Goal: Task Accomplishment & Management: Use online tool/utility

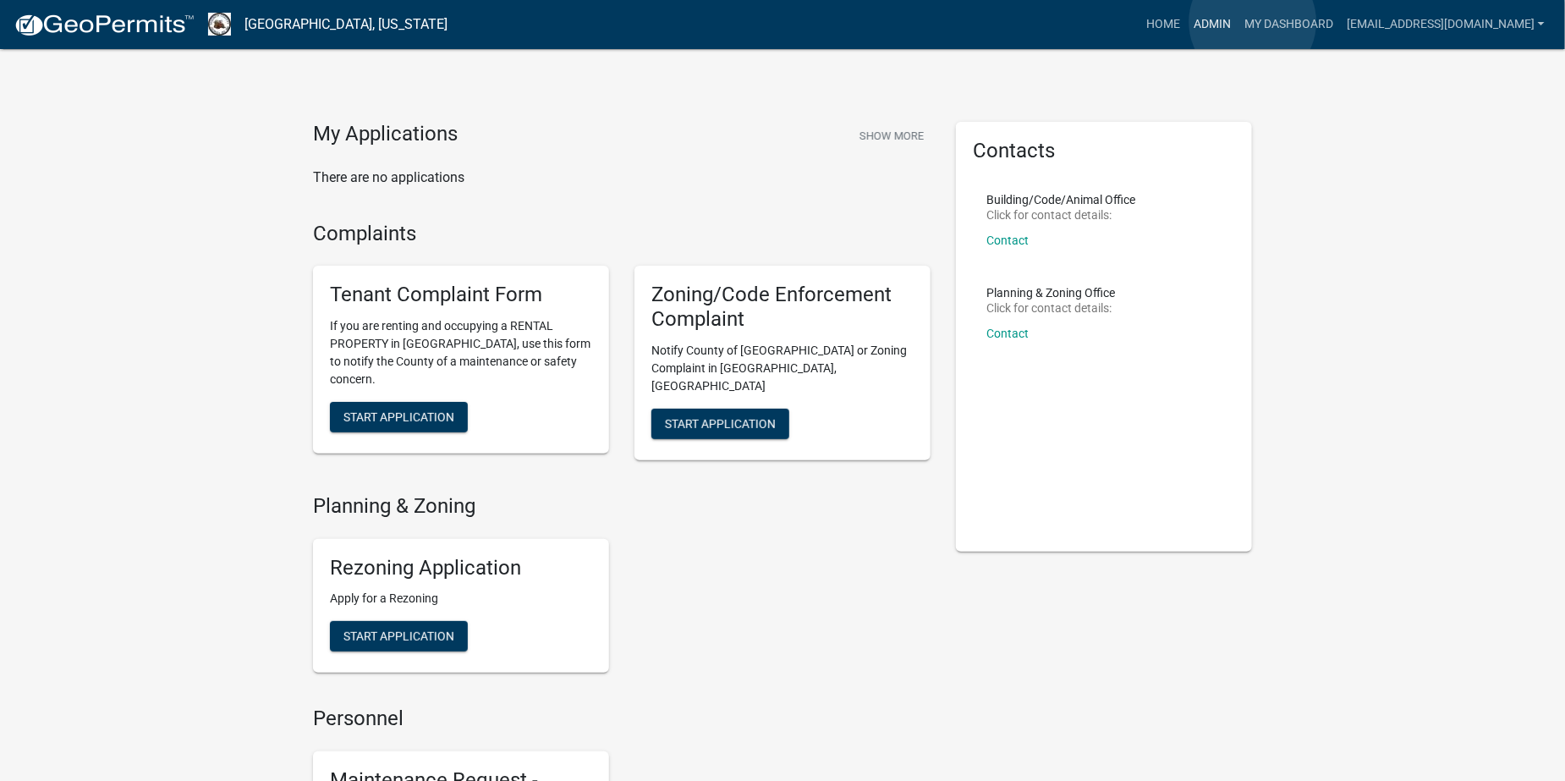
click at [1238, 22] on link "Admin" at bounding box center [1212, 24] width 51 height 32
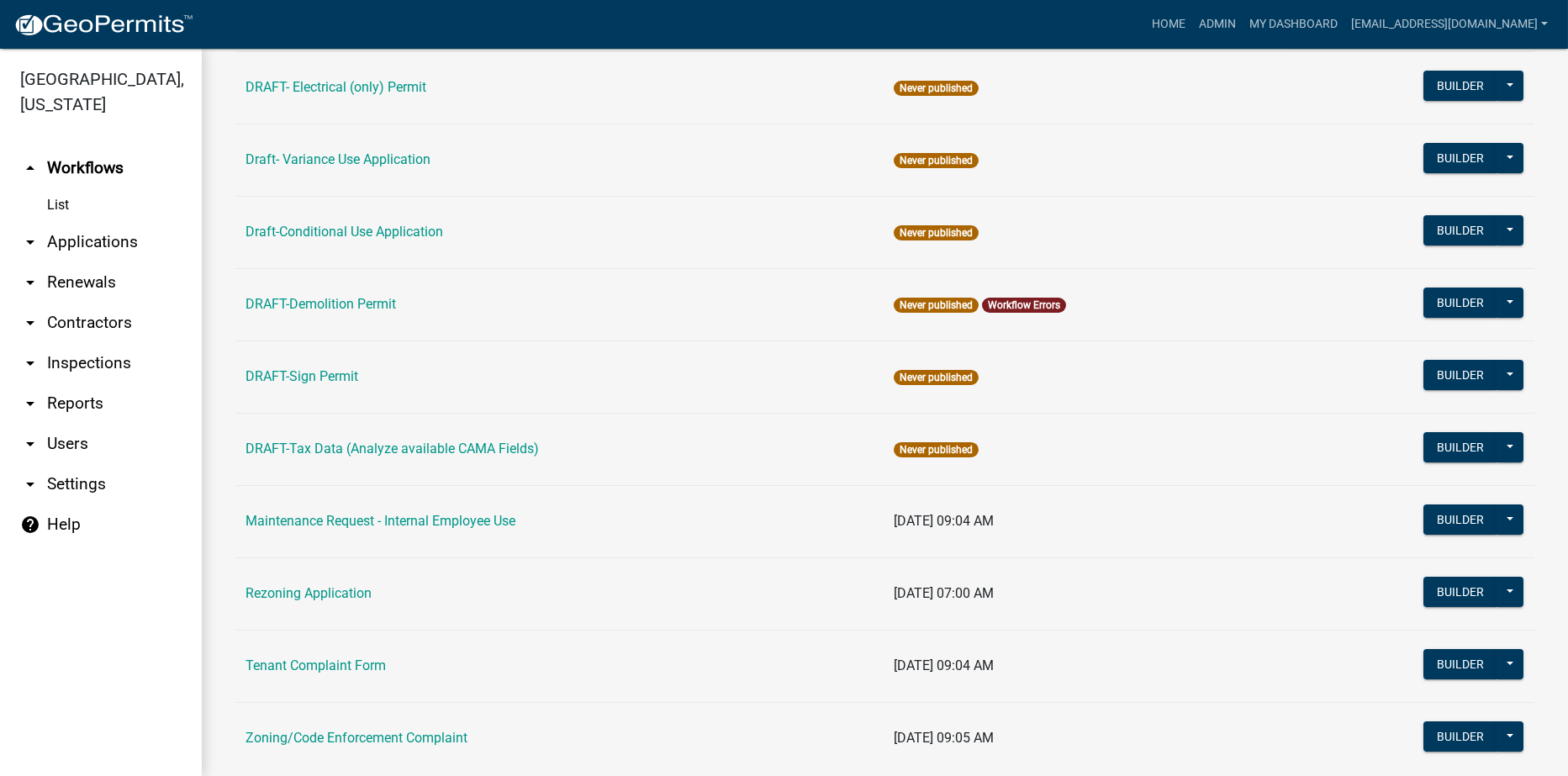
scroll to position [428, 0]
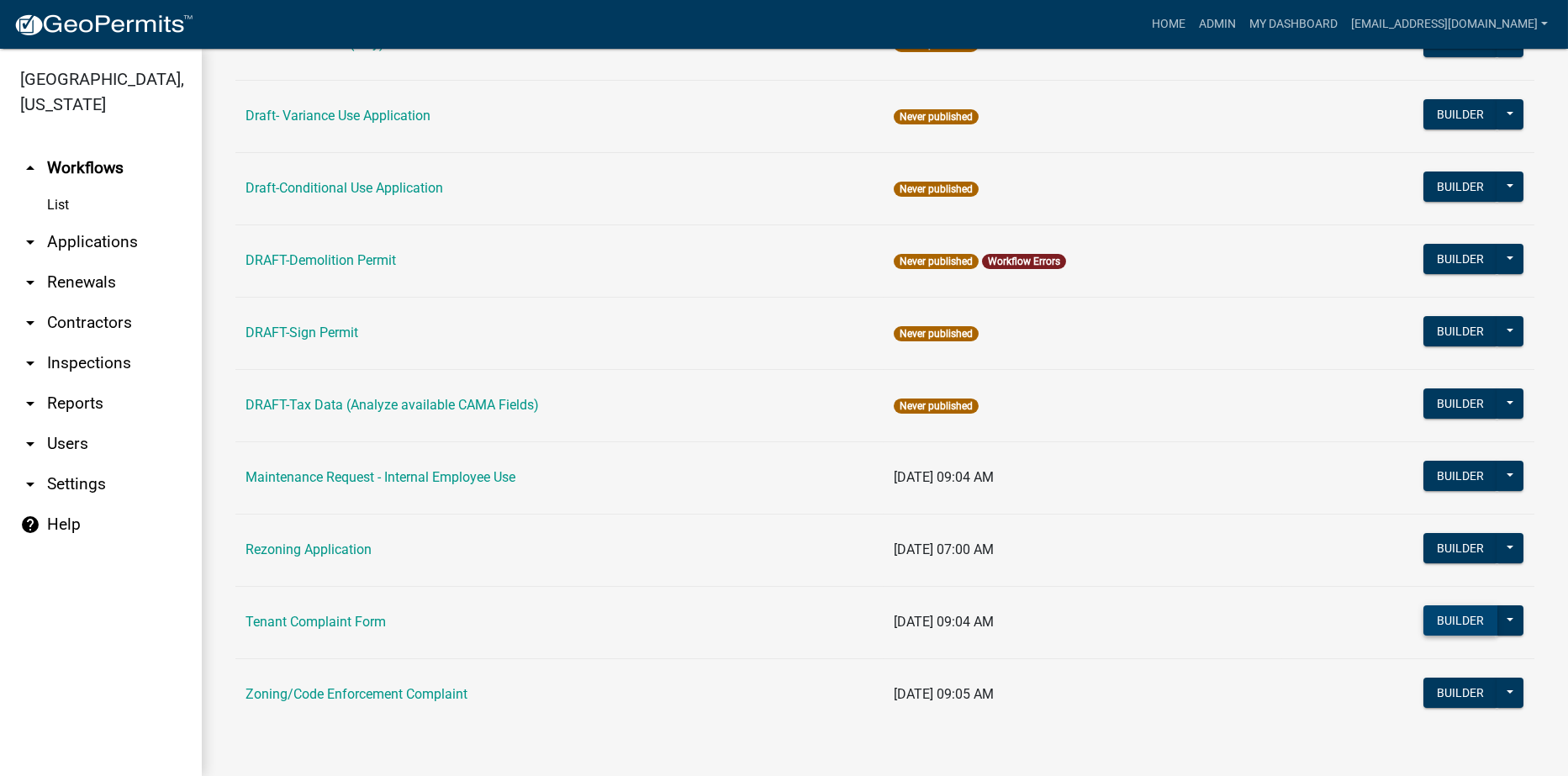
click at [1435, 610] on button "Builder" at bounding box center [1461, 620] width 74 height 30
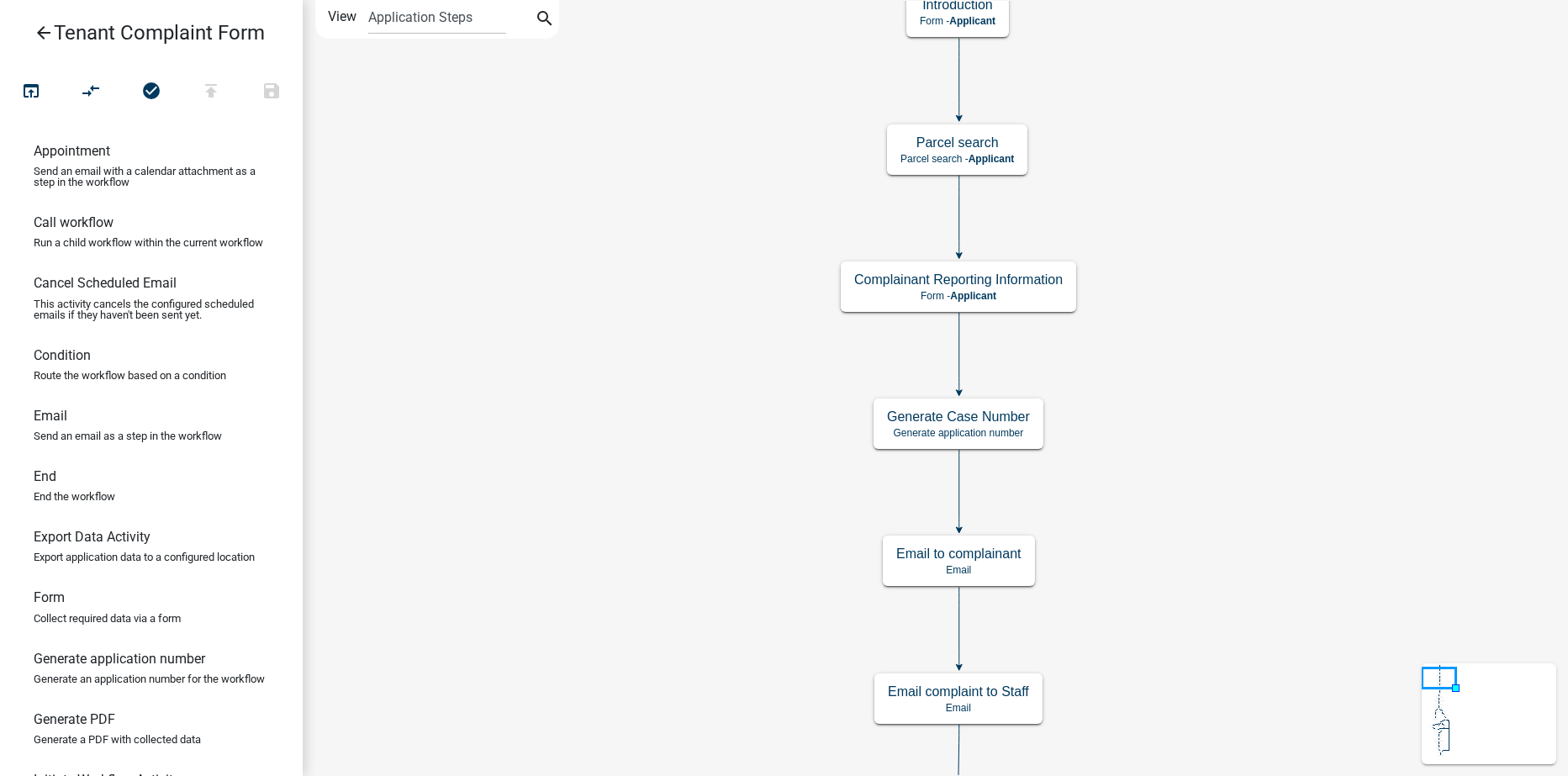
click at [39, 33] on icon "arrow_back" at bounding box center [44, 35] width 20 height 24
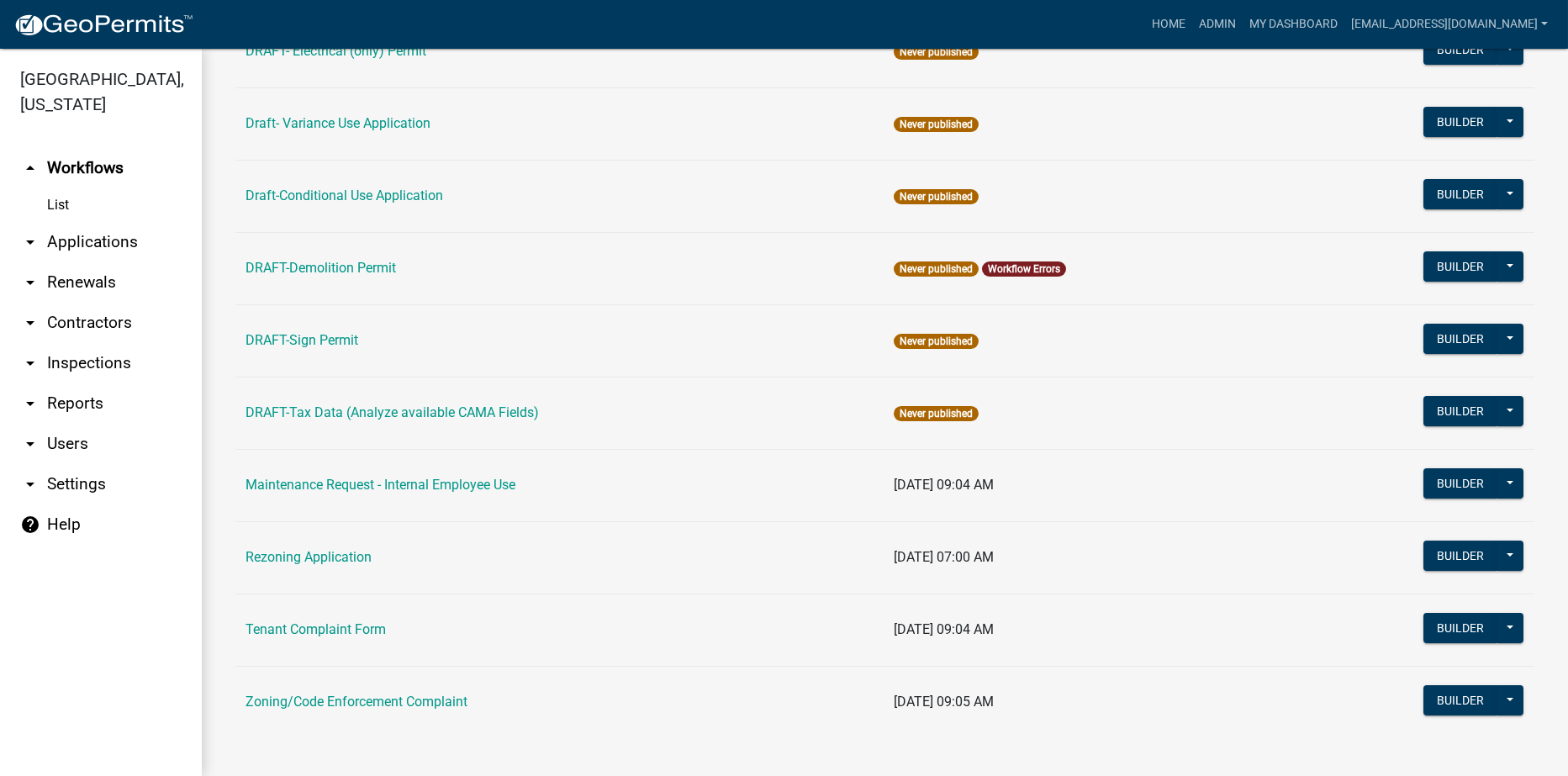
scroll to position [428, 0]
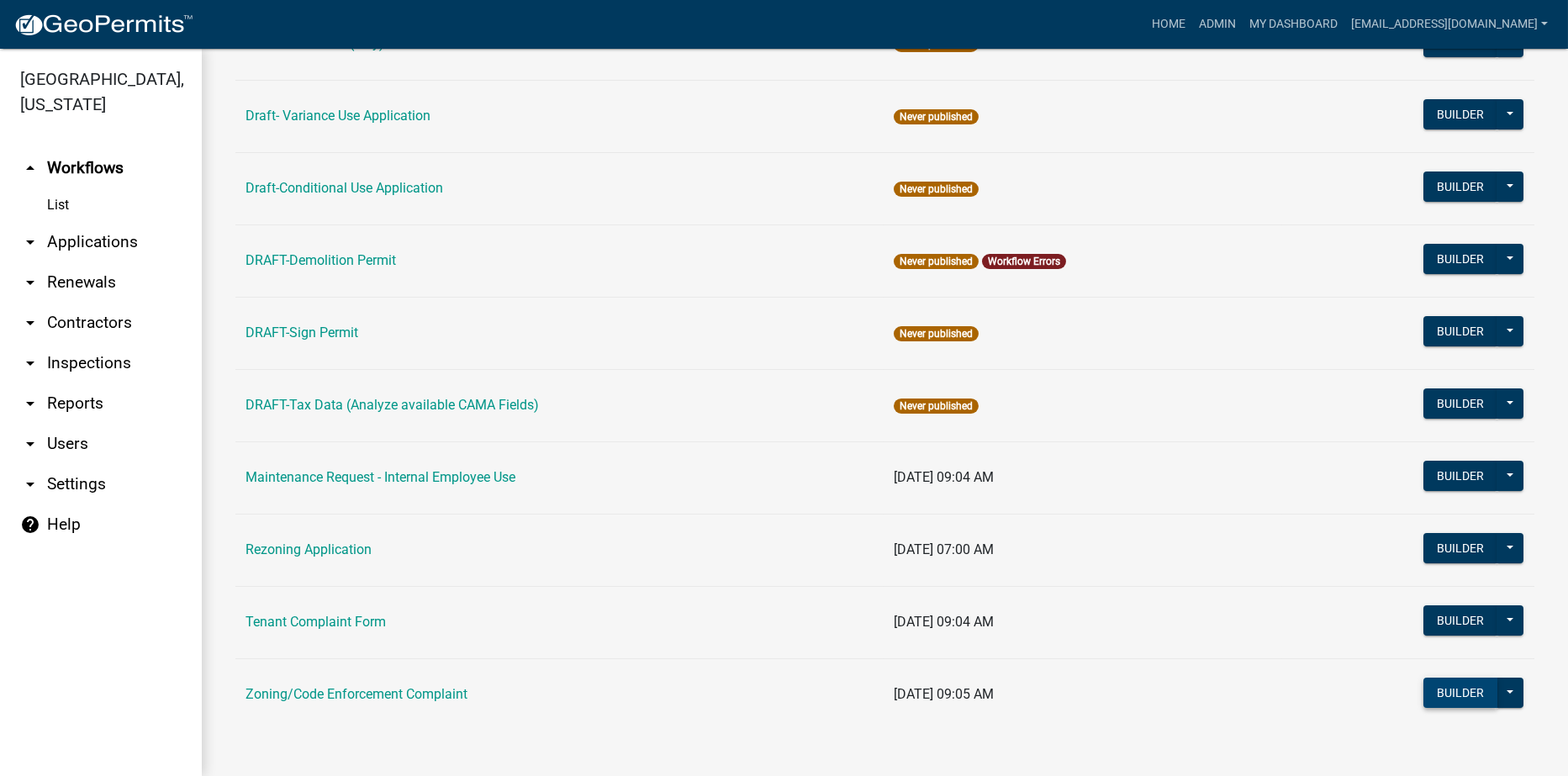
click at [1427, 685] on button "Builder" at bounding box center [1461, 693] width 74 height 30
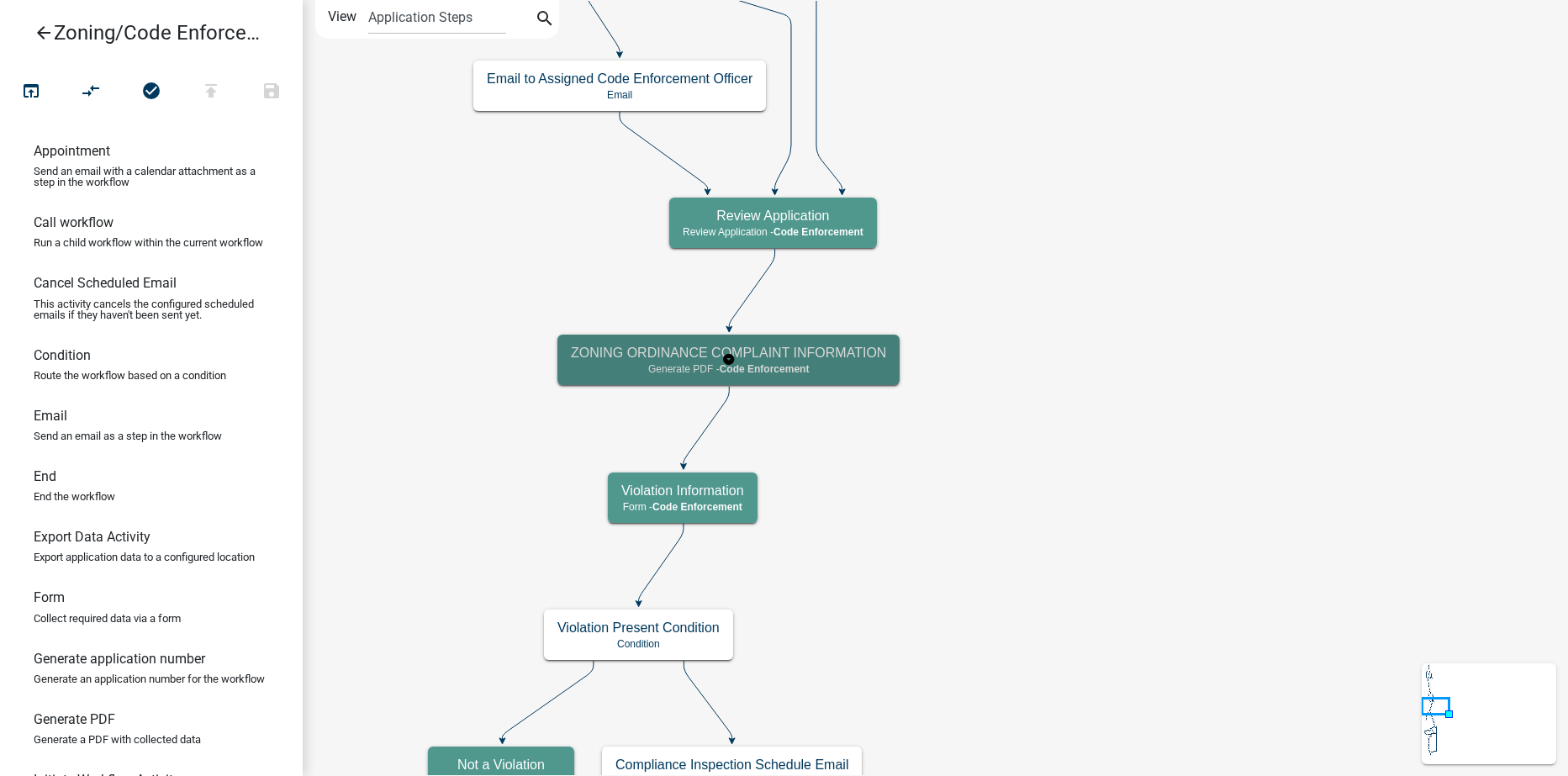
click at [841, 370] on p "Generate PDF - Code Enforcement" at bounding box center [728, 370] width 315 height 12
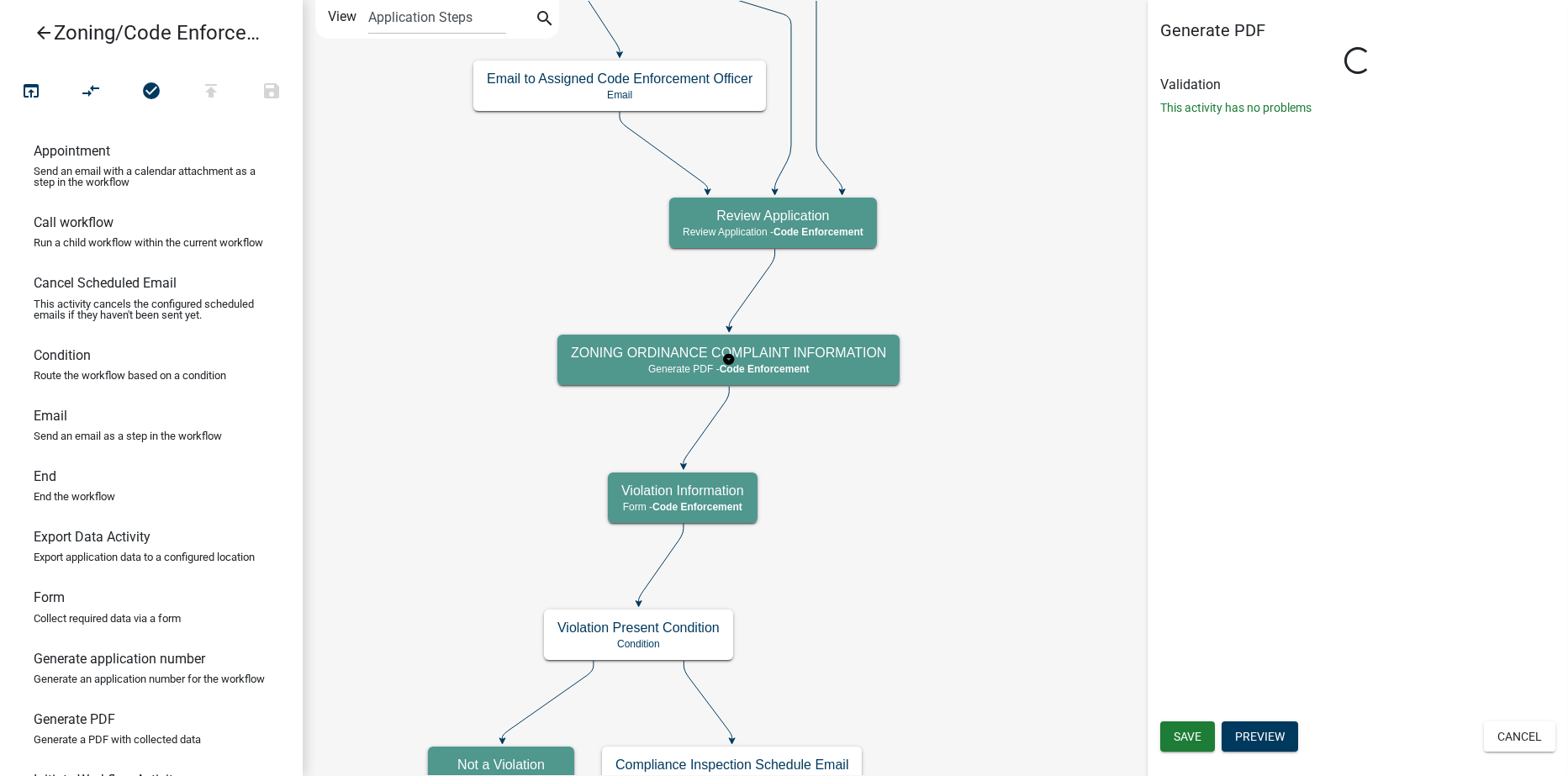
select select "EBFAA6B5-2D35-4BD0-AE0D-AA162F6E10A0"
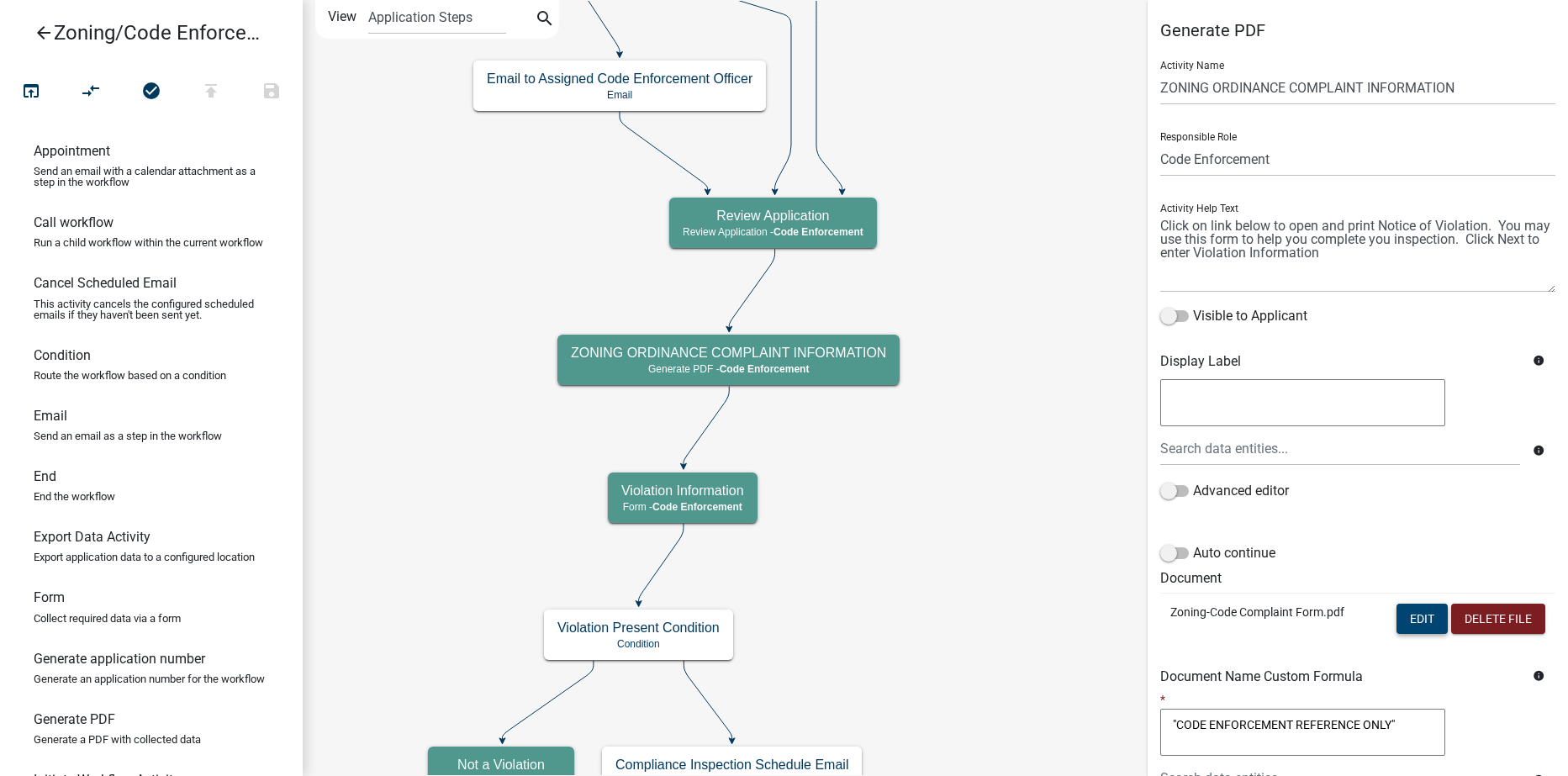
click at [1404, 624] on button "Edit" at bounding box center [1422, 619] width 52 height 30
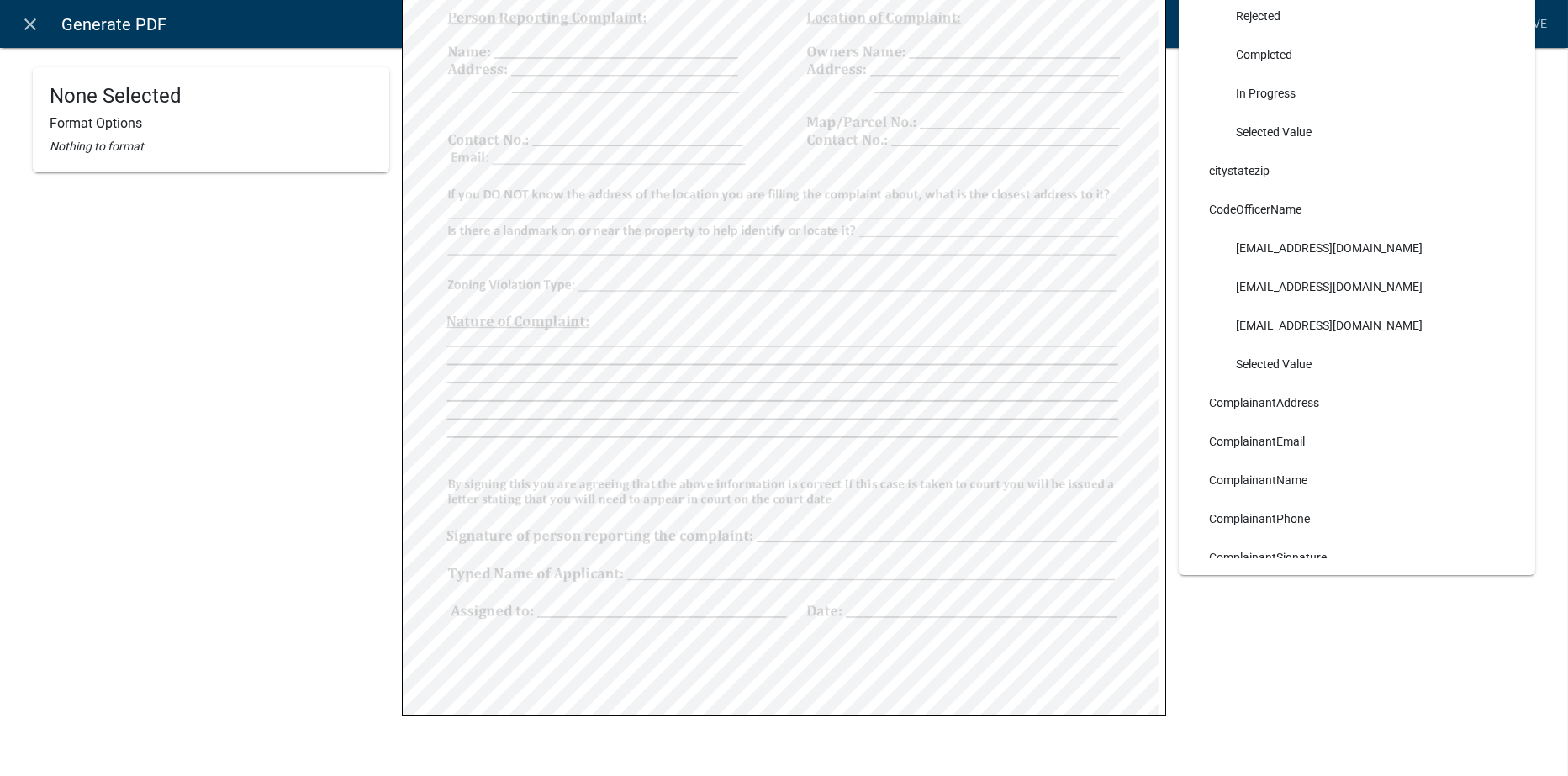
scroll to position [515, 0]
click at [29, 19] on icon "close" at bounding box center [31, 24] width 20 height 20
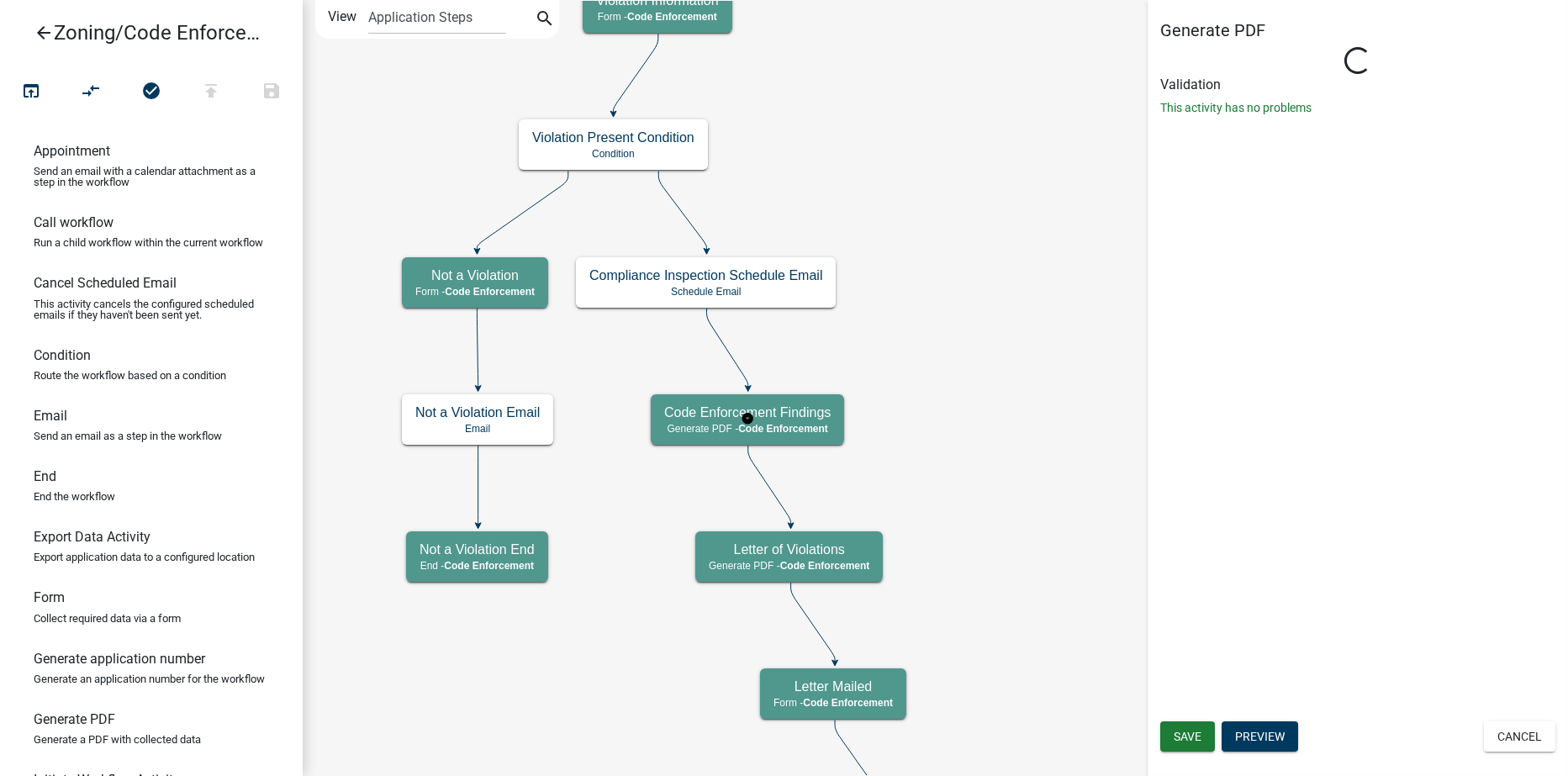
select select "EBFAA6B5-2D35-4BD0-AE0D-AA162F6E10A0"
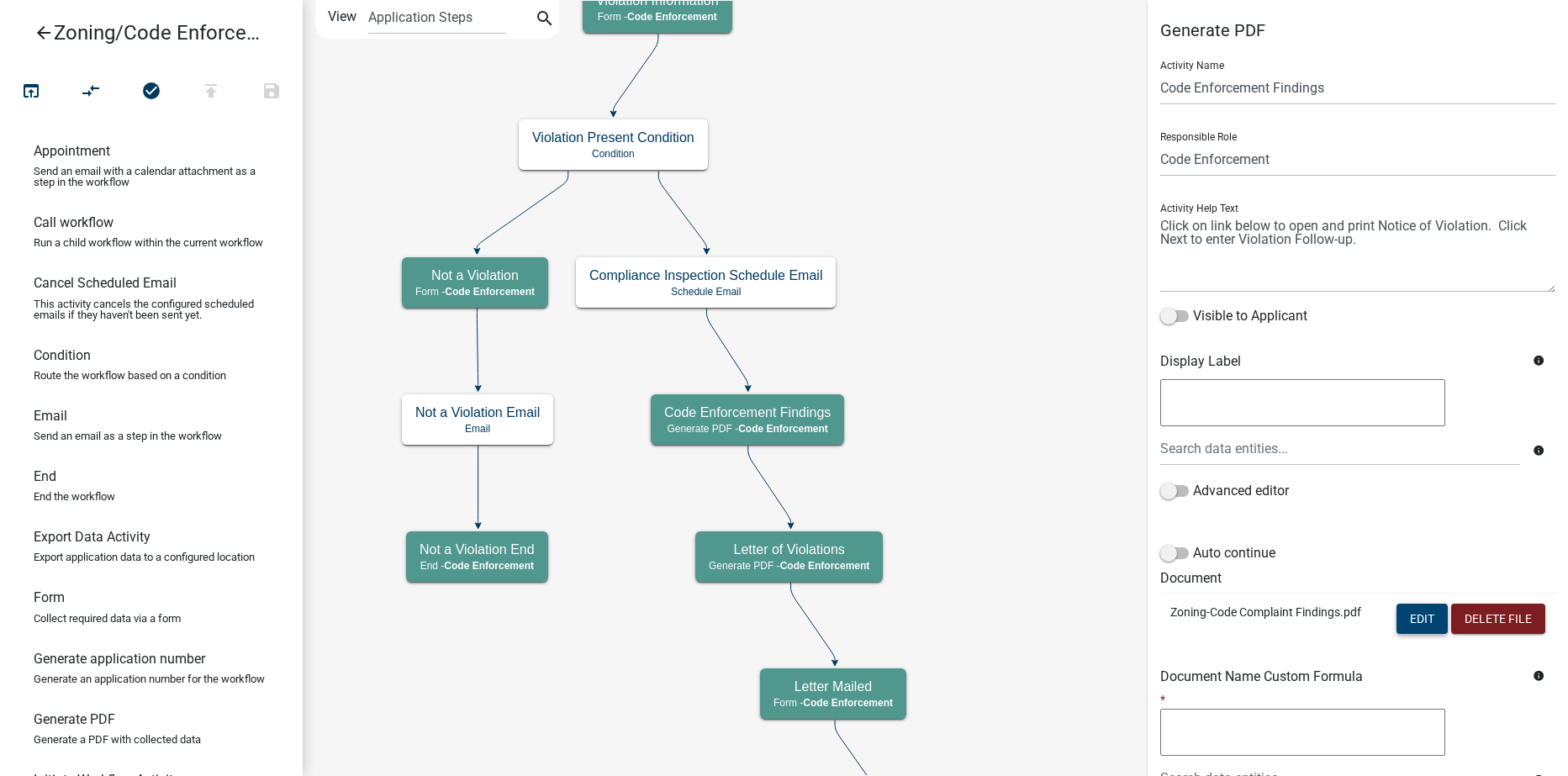
click at [1396, 611] on button "Edit" at bounding box center [1422, 619] width 52 height 30
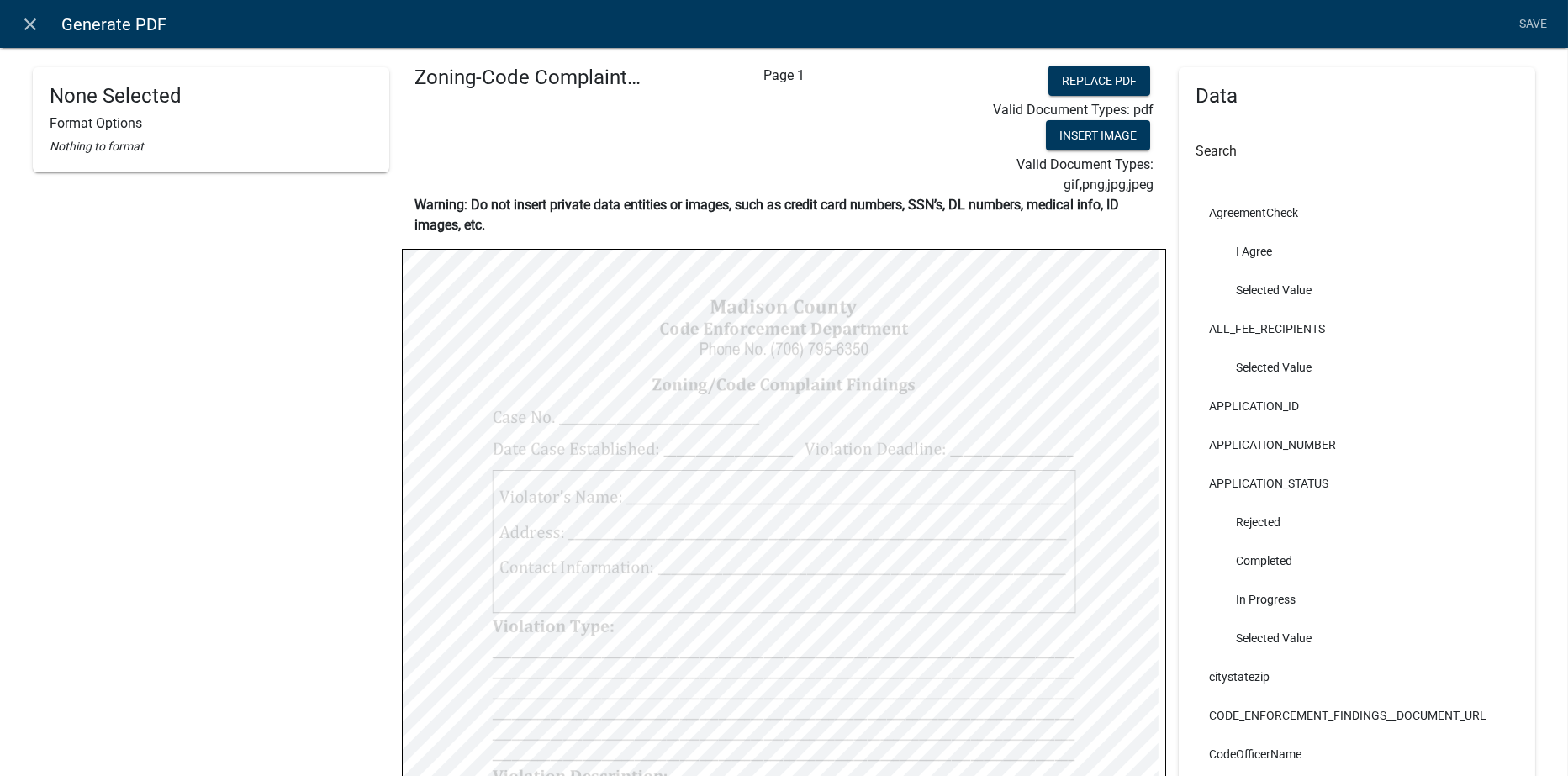
scroll to position [0, 0]
click at [35, 27] on icon "close" at bounding box center [31, 24] width 20 height 20
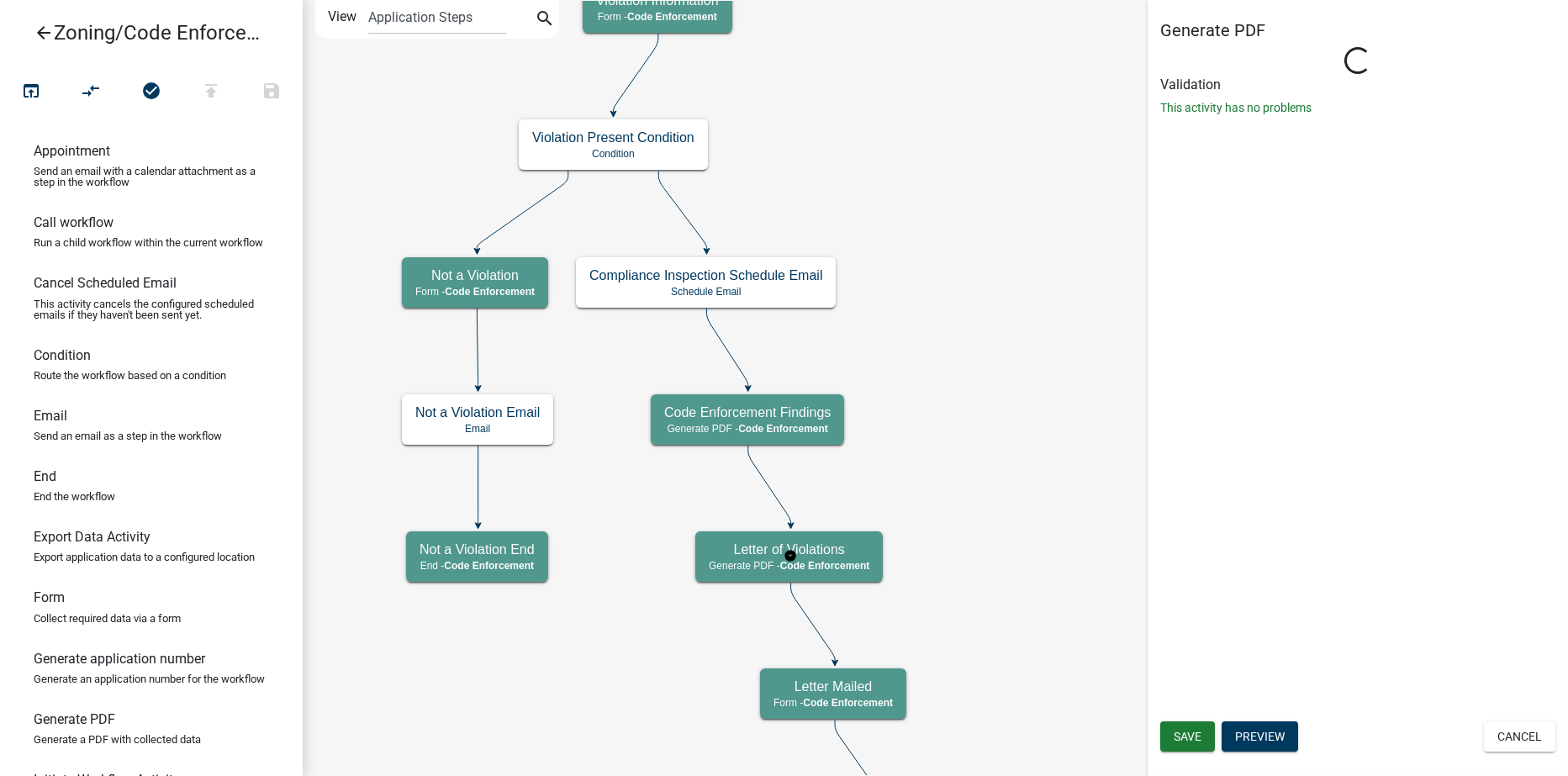
select select "EBFAA6B5-2D35-4BD0-AE0D-AA162F6E10A0"
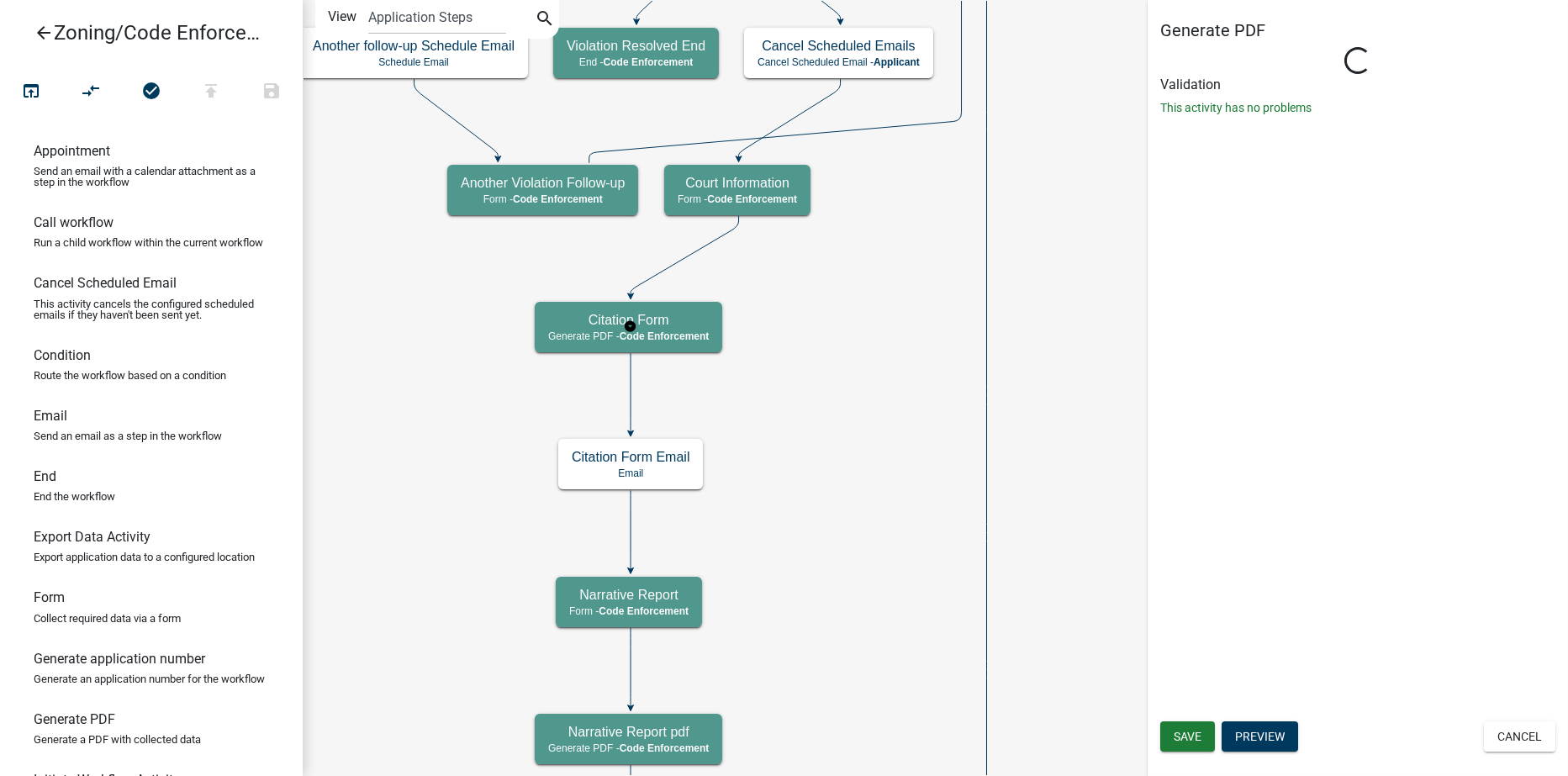
select select "EBFAA6B5-2D35-4BD0-AE0D-AA162F6E10A0"
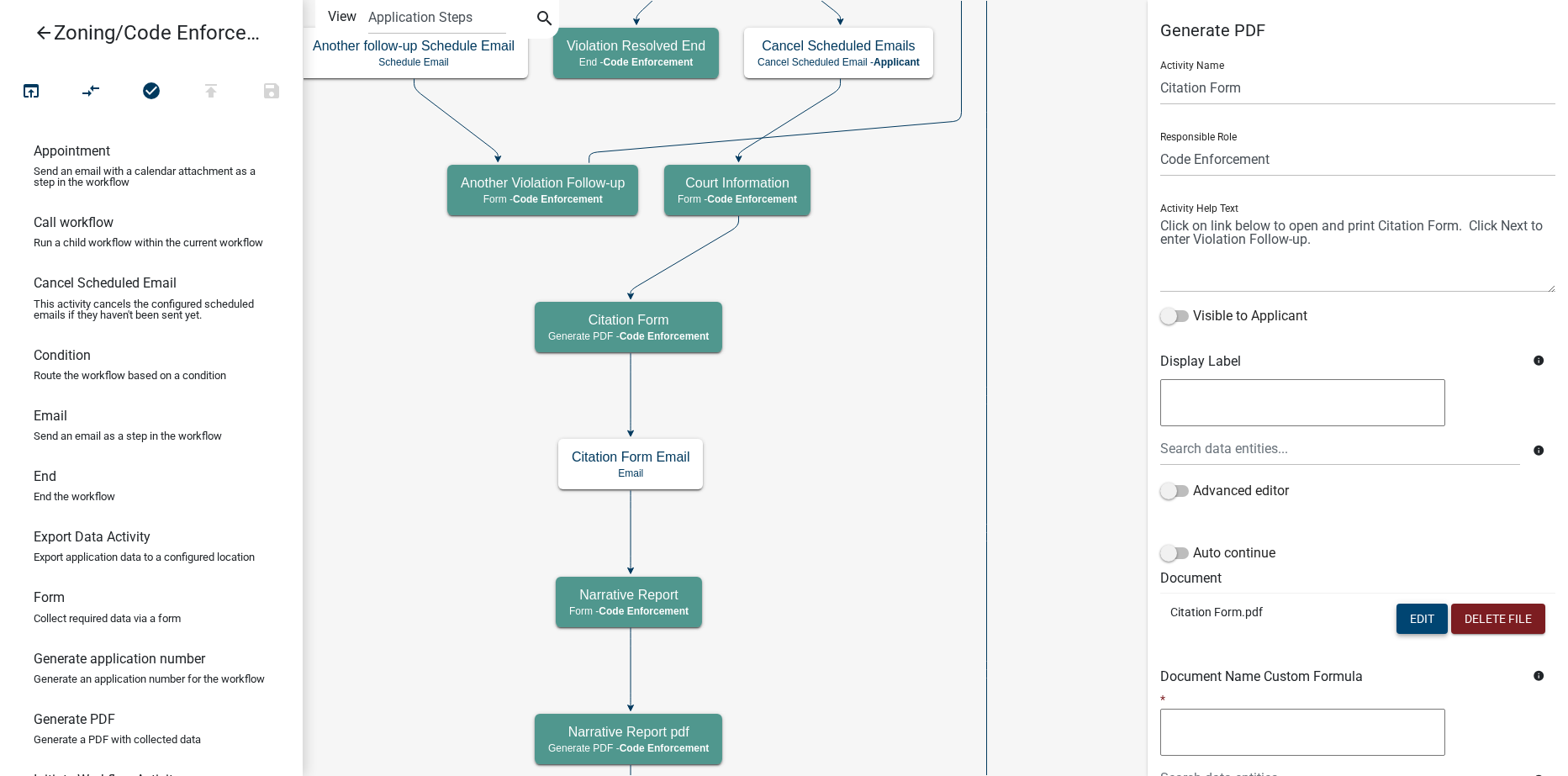
click at [1396, 613] on button "Edit" at bounding box center [1422, 619] width 52 height 30
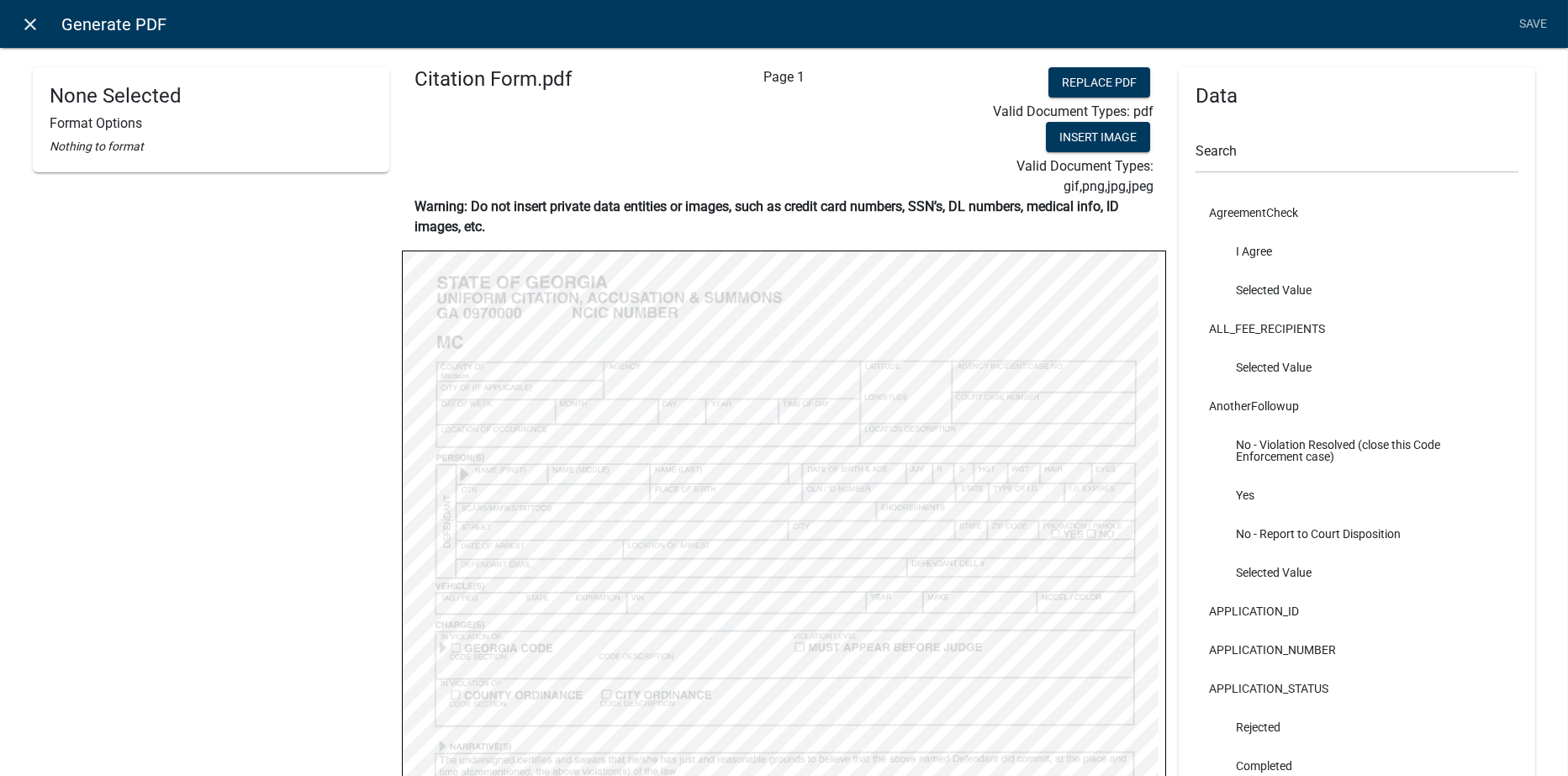
click at [30, 17] on icon "close" at bounding box center [31, 24] width 20 height 20
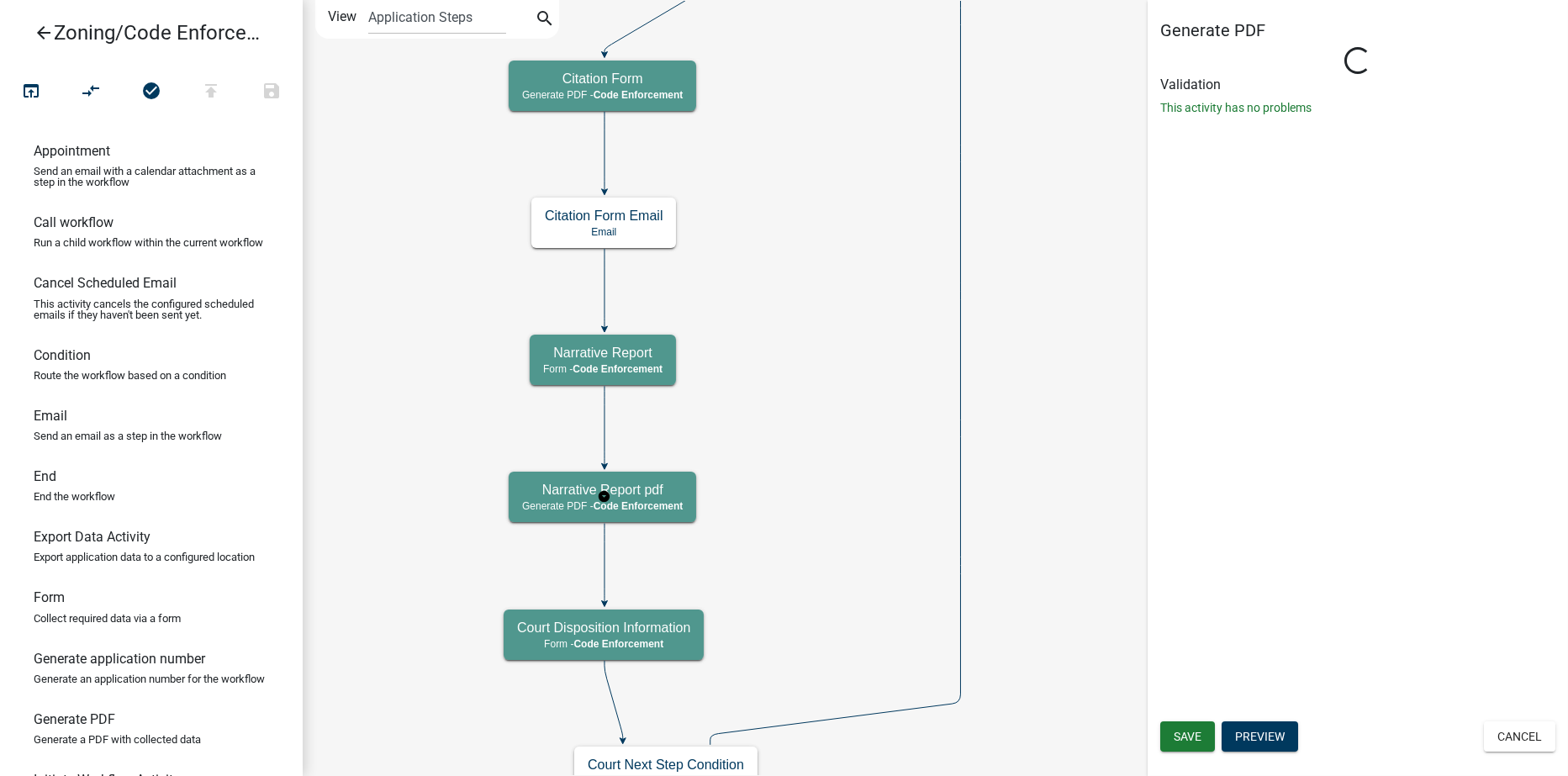
select select "EBFAA6B5-2D35-4BD0-AE0D-AA162F6E10A0"
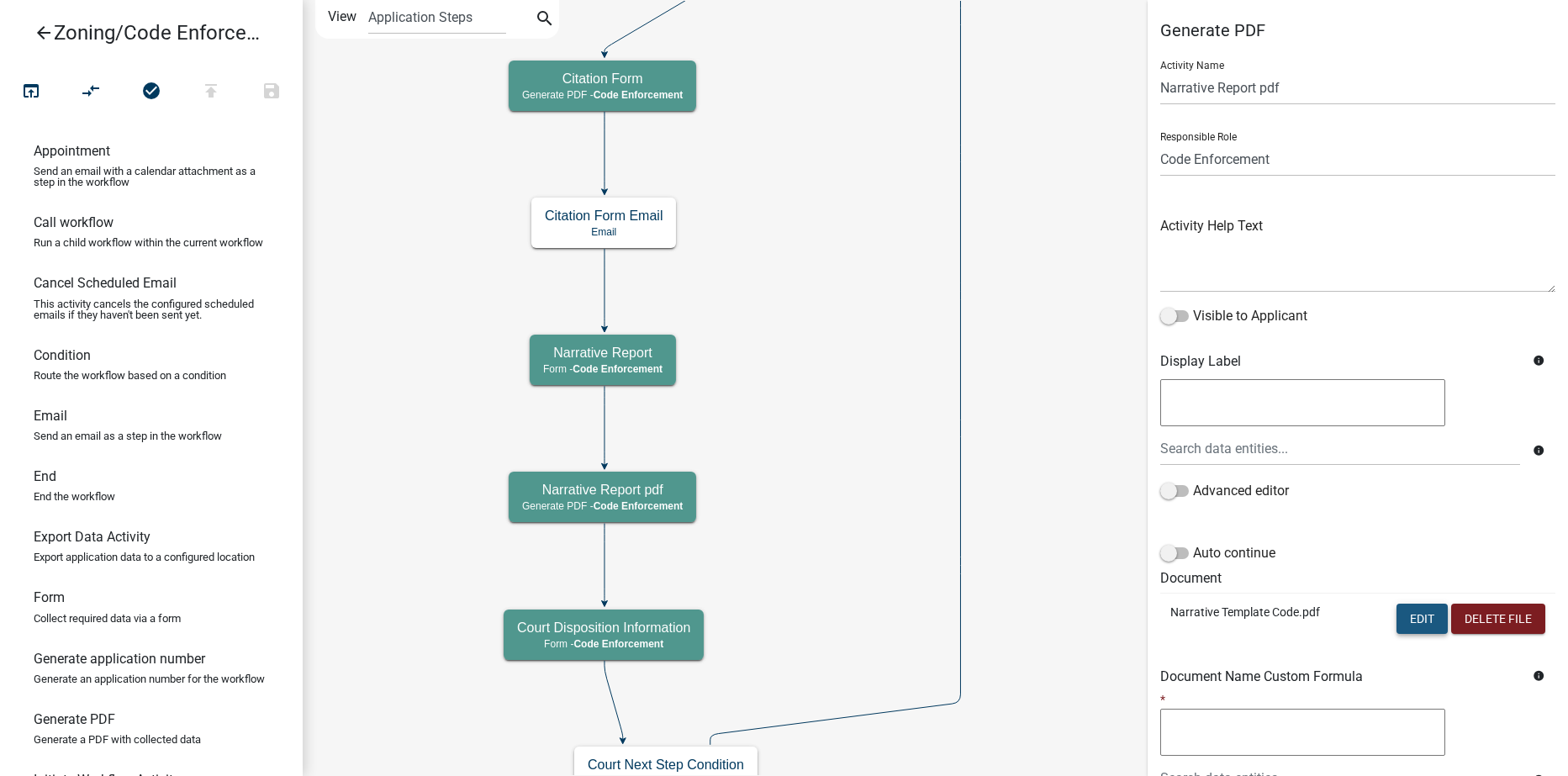
click at [1400, 616] on button "Edit" at bounding box center [1422, 619] width 52 height 30
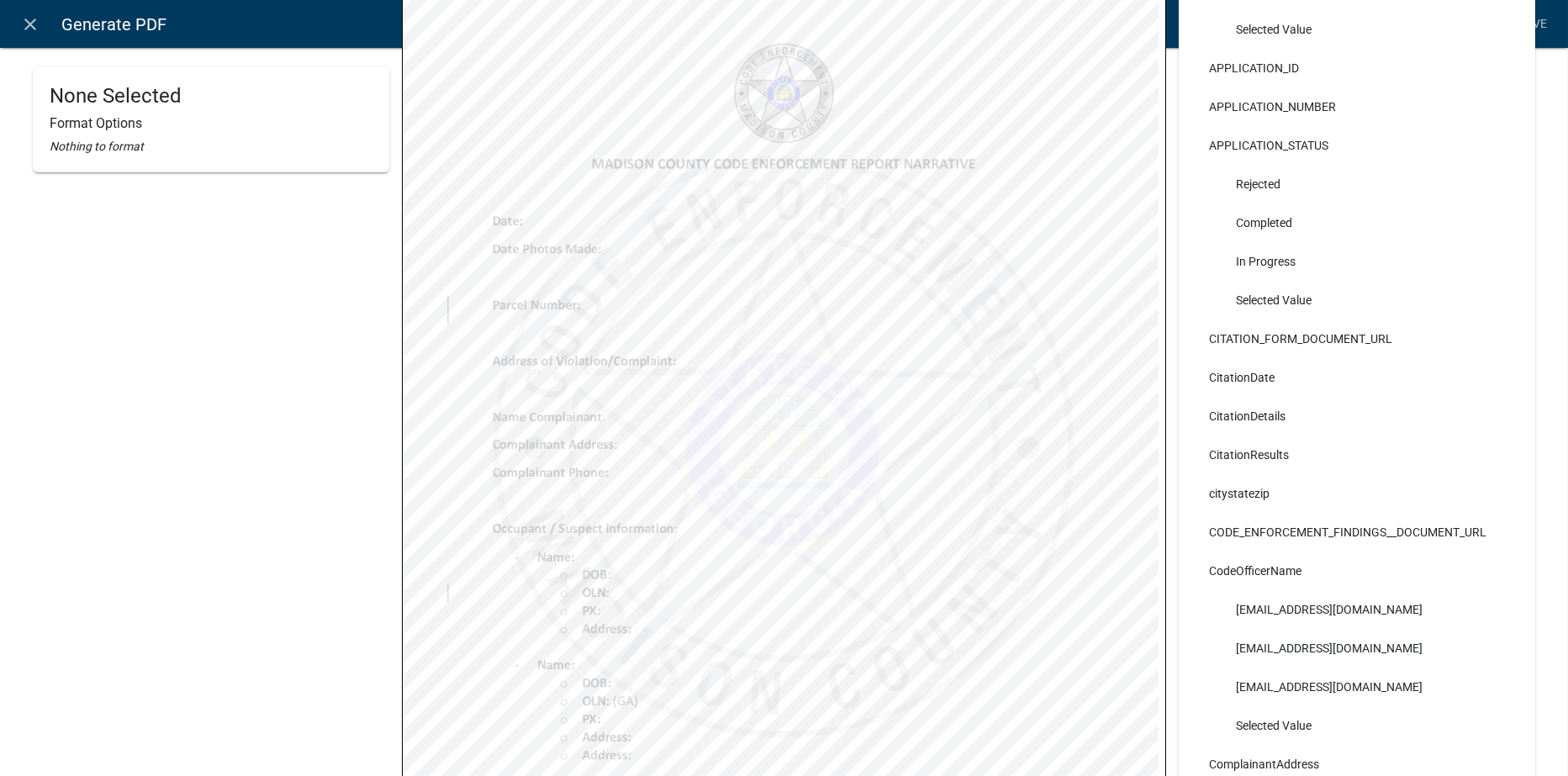
scroll to position [515, 0]
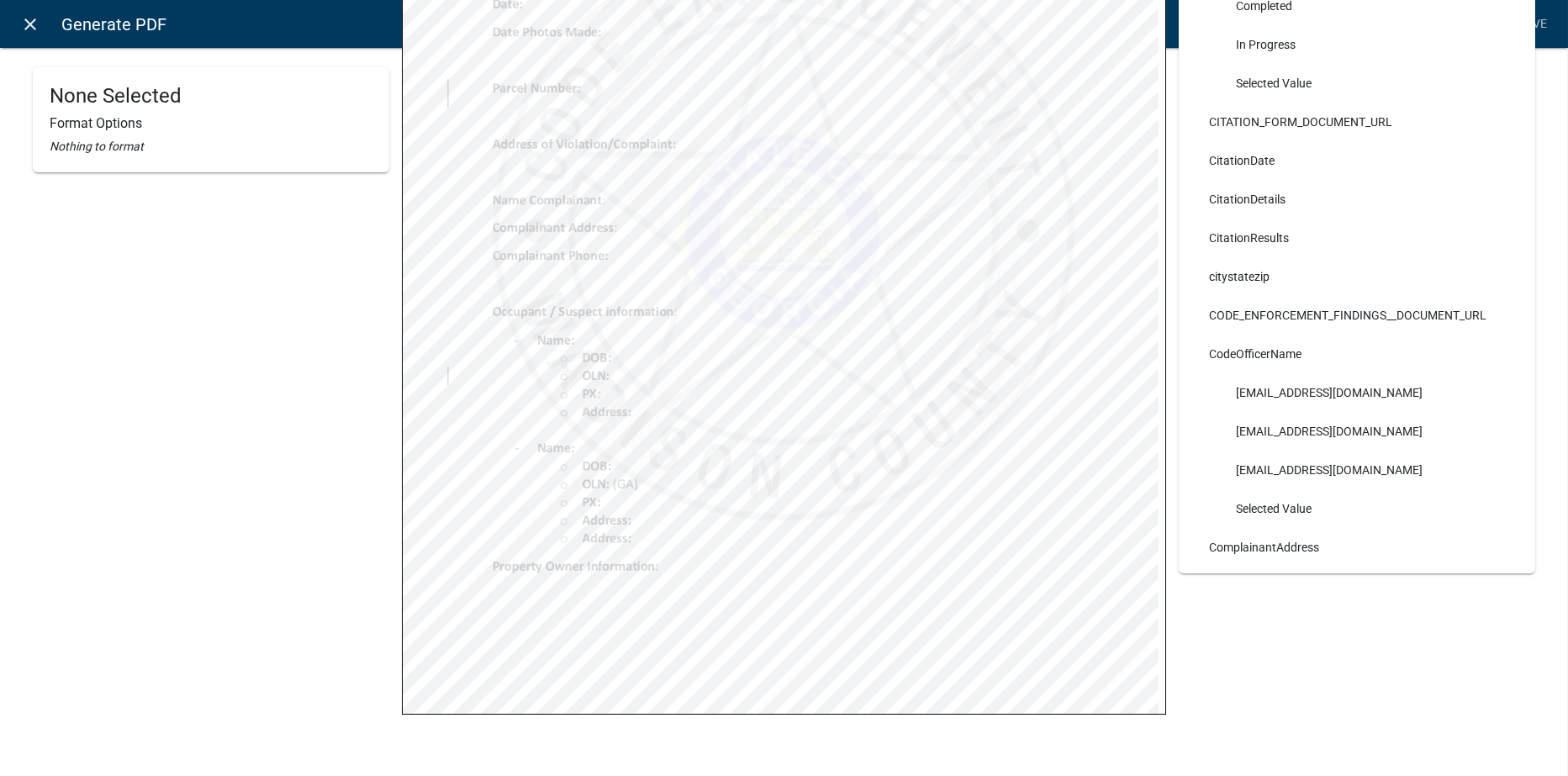
click at [24, 23] on icon "close" at bounding box center [31, 24] width 20 height 20
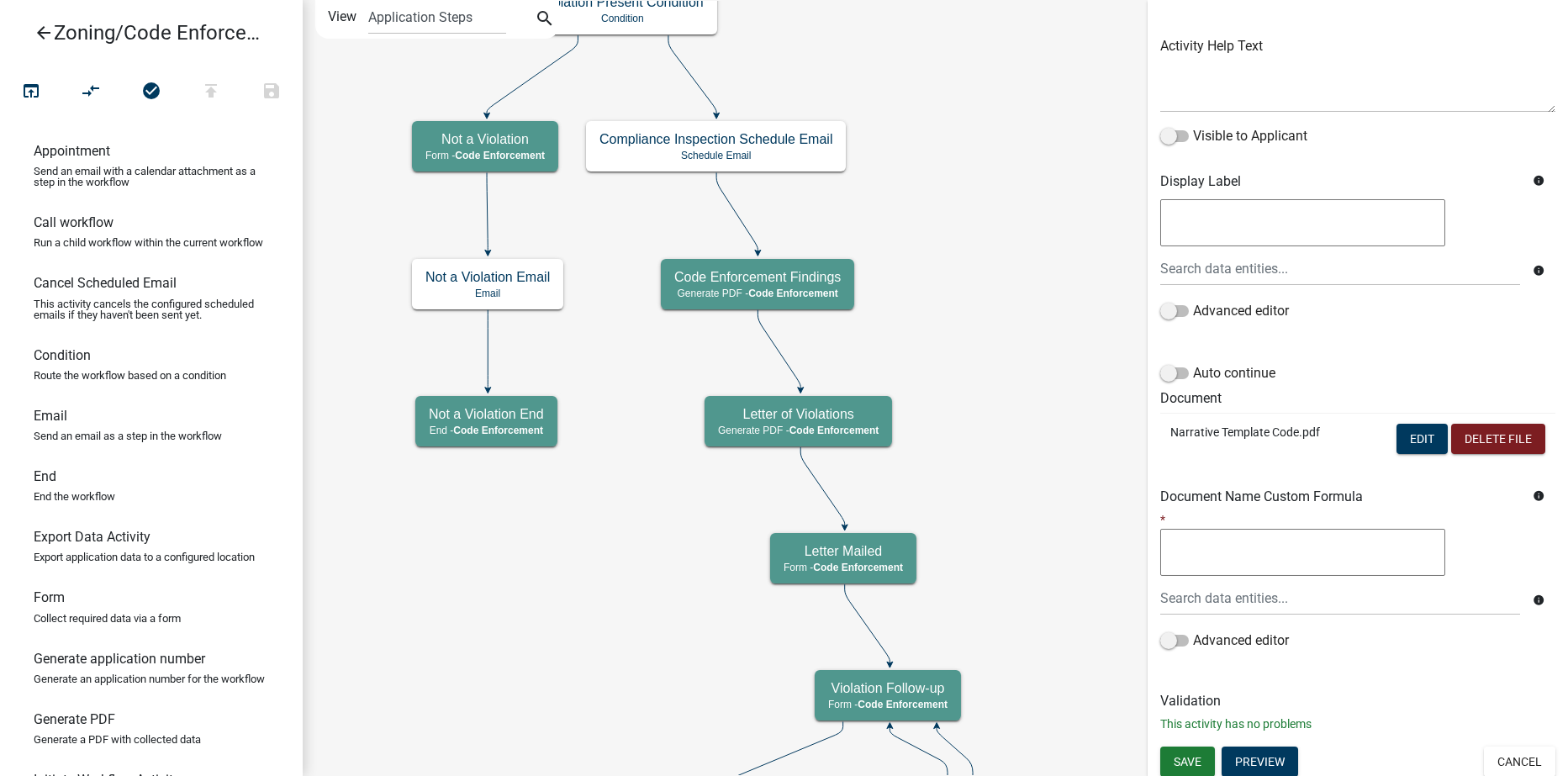
scroll to position [185, 0]
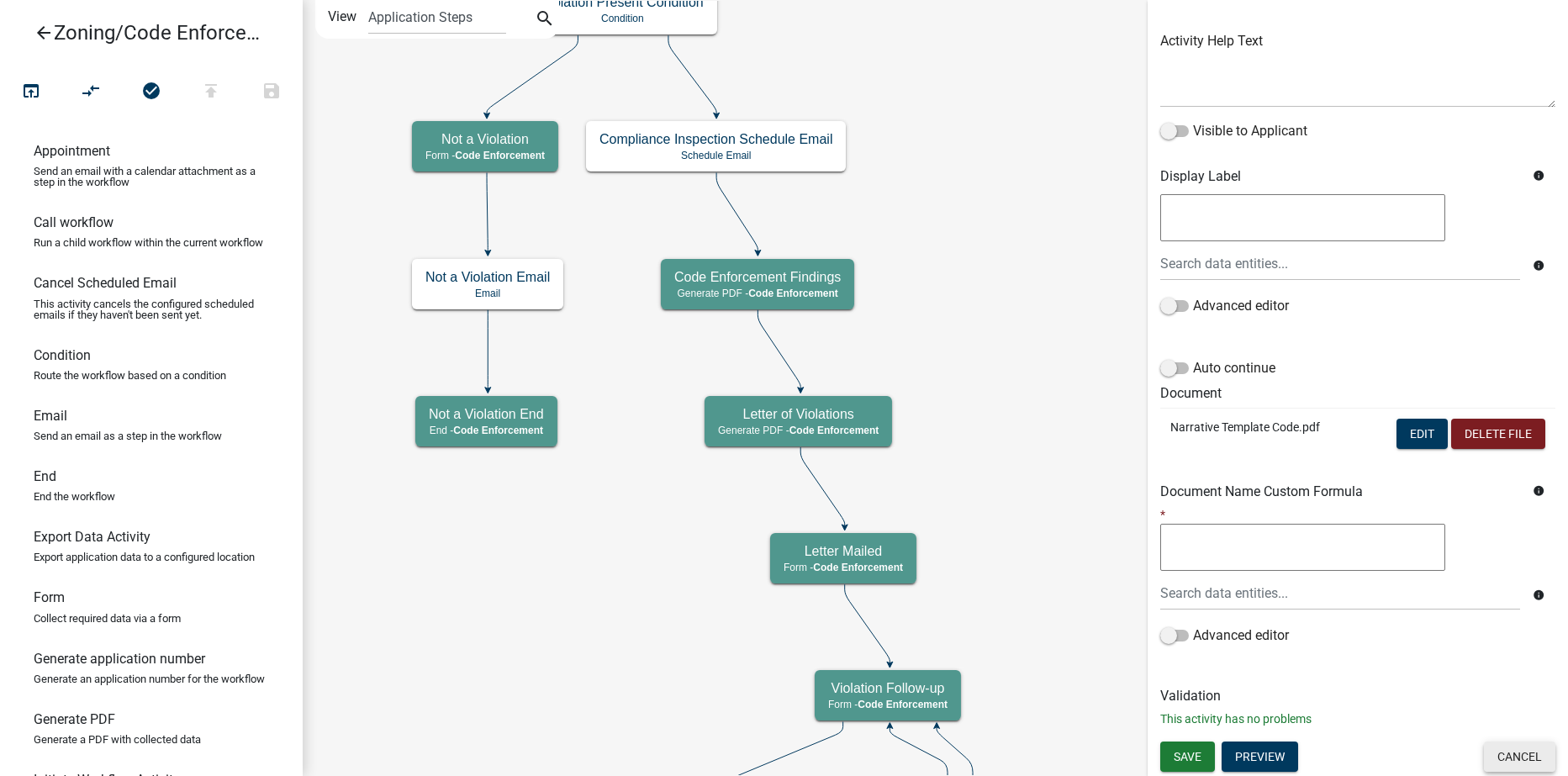
click at [1501, 751] on button "Cancel" at bounding box center [1519, 756] width 72 height 30
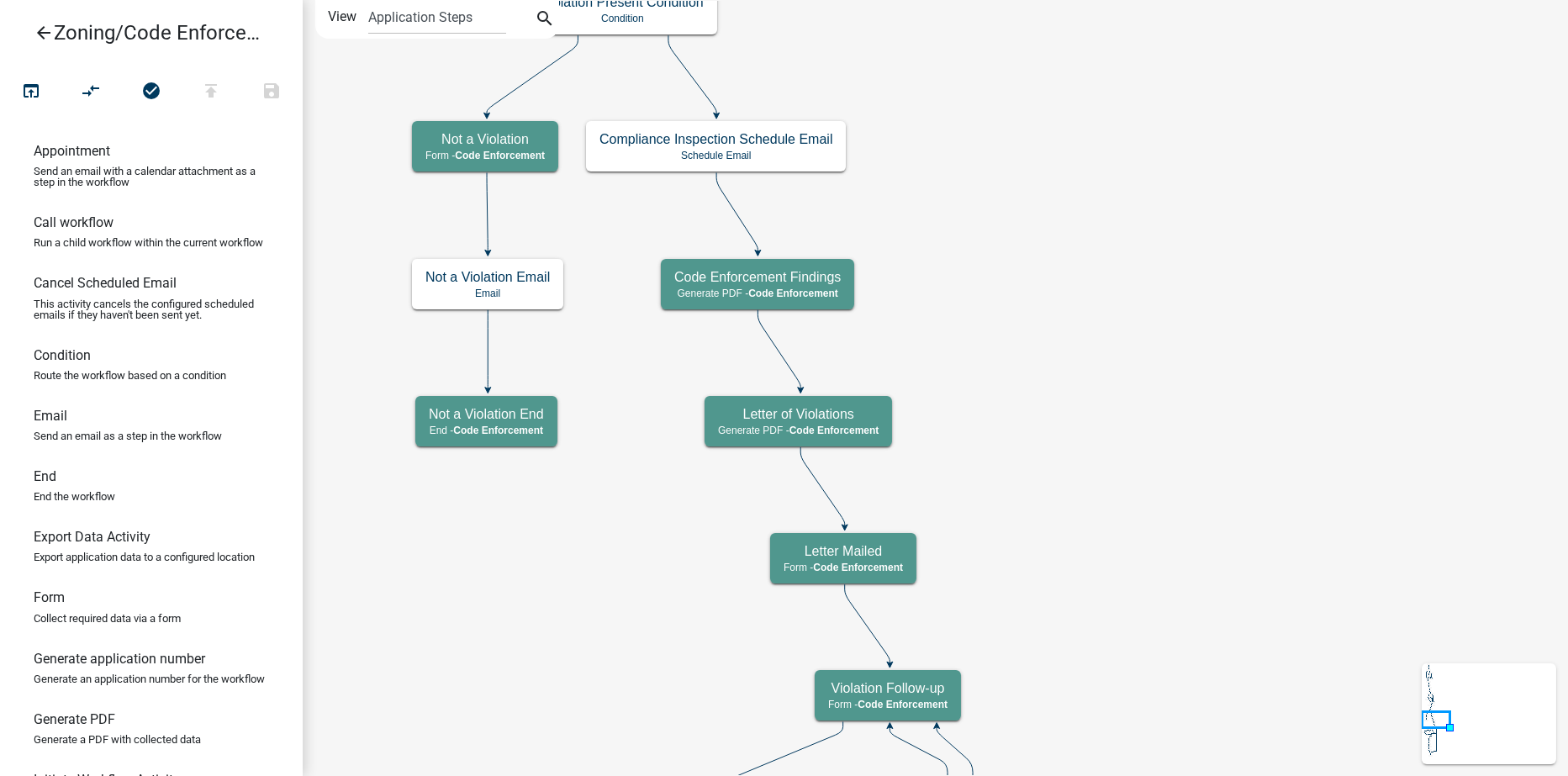
scroll to position [0, 0]
click at [43, 35] on icon "arrow_back" at bounding box center [44, 35] width 20 height 24
